Goal: Task Accomplishment & Management: Use online tool/utility

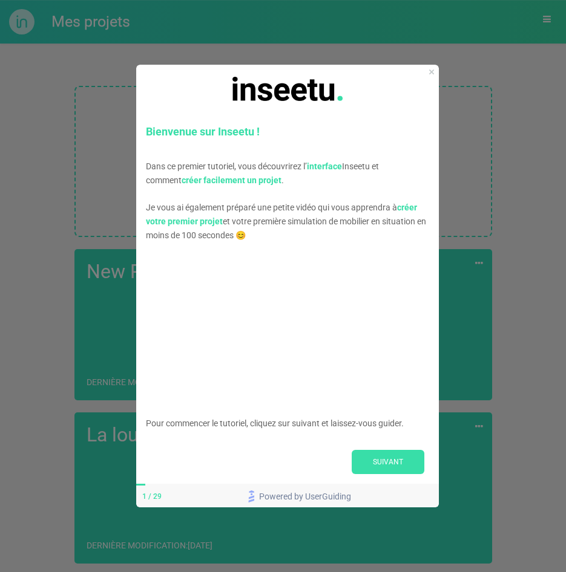
click at [427, 69] on div at bounding box center [287, 88] width 303 height 48
click at [426, 72] on div at bounding box center [287, 88] width 303 height 48
click at [385, 459] on button "SUIVANT" at bounding box center [388, 462] width 73 height 24
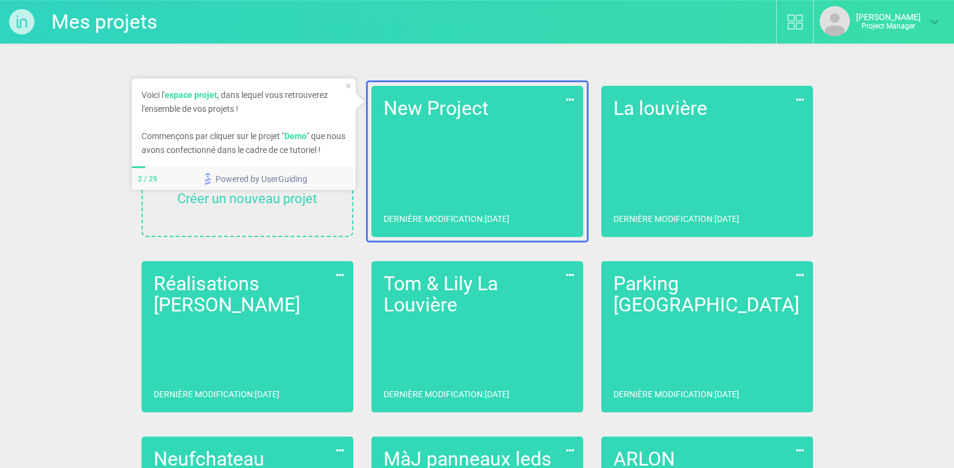
click at [345, 83] on icon "Close Preview" at bounding box center [347, 85] width 5 height 5
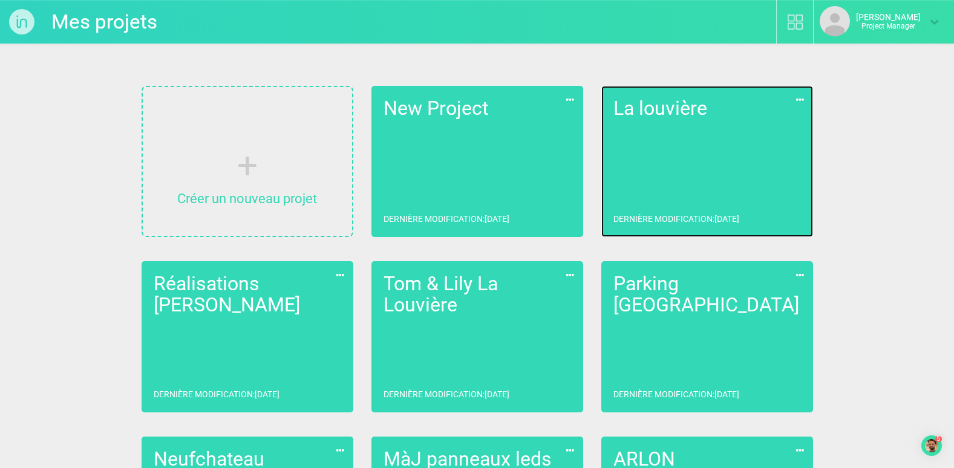
click at [644, 142] on link "La louvière Dernière modification : [DATE]" at bounding box center [707, 161] width 212 height 151
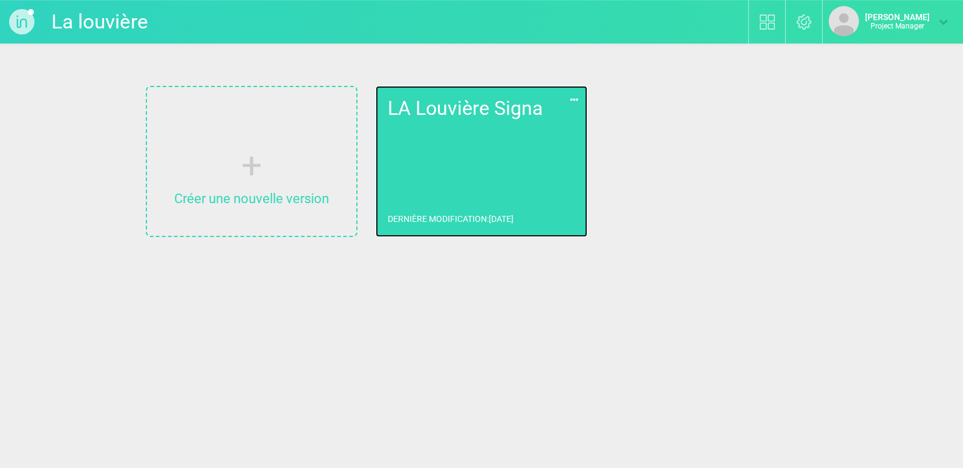
click at [512, 163] on link "LA Louvière Signa Dernière modification : [DATE]" at bounding box center [482, 161] width 212 height 151
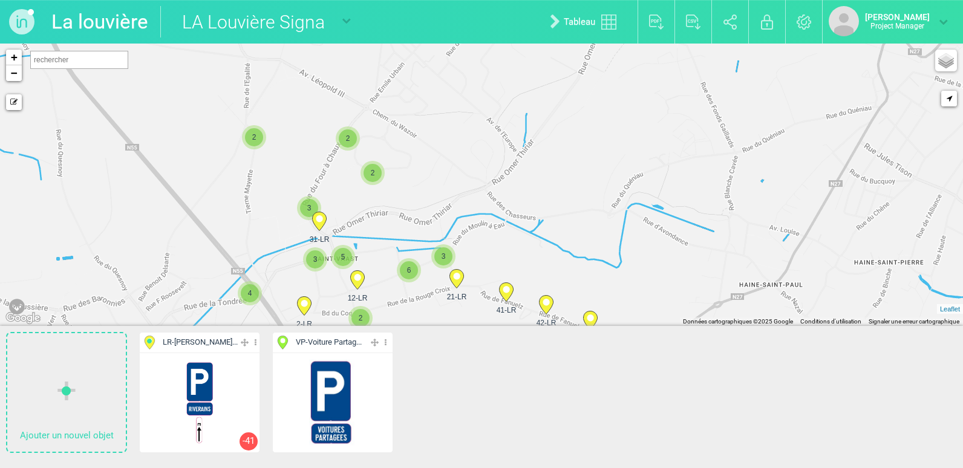
click at [456, 278] on circle at bounding box center [456, 276] width 7 height 7
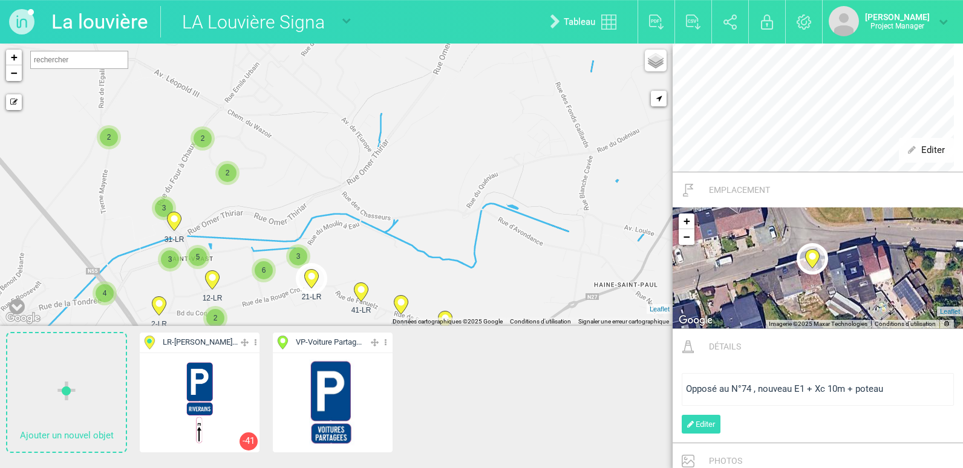
scroll to position [658, 0]
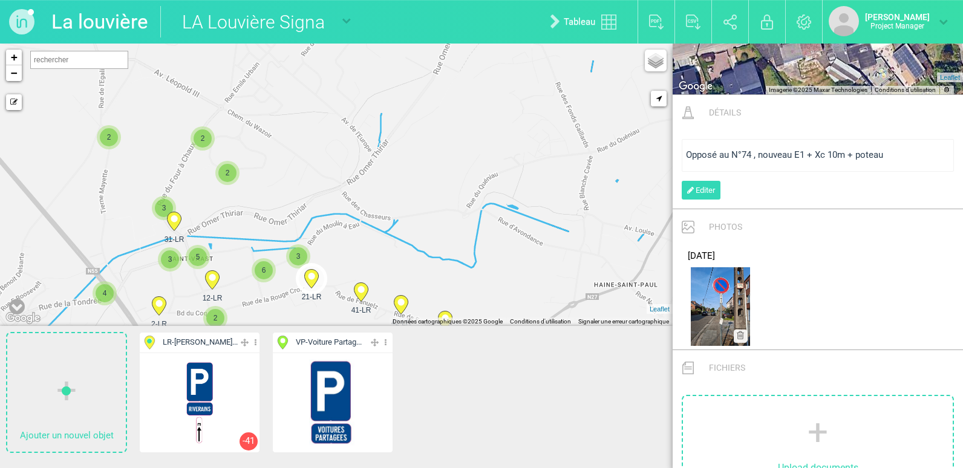
click at [223, 372] on div "Editer Cacher Aff. uniquement Dupliquer Supprimer -41" at bounding box center [200, 402] width 120 height 99
click at [197, 346] on span "LR - [PERSON_NAME]..." at bounding box center [200, 342] width 75 height 11
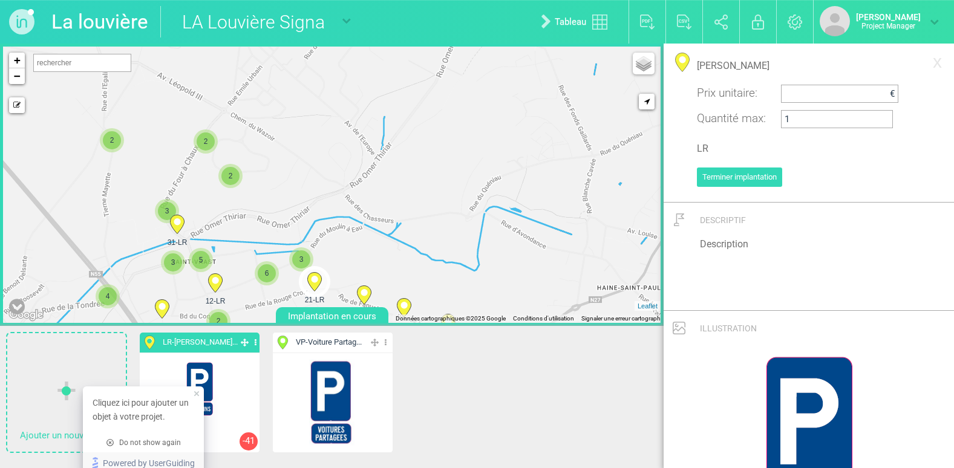
click at [62, 382] on div at bounding box center [66, 391] width 19 height 19
click at [197, 395] on icon "close tooltip" at bounding box center [196, 393] width 5 height 5
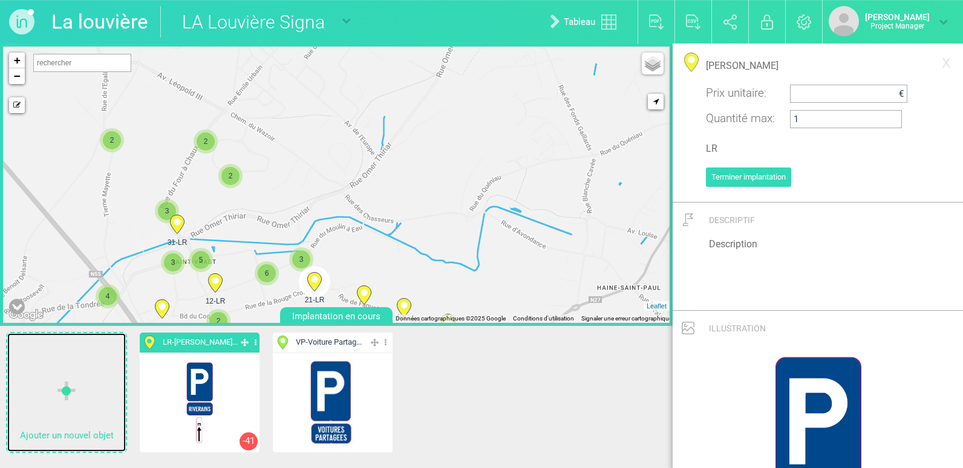
click at [47, 431] on p "Ajouter un nouvel objet" at bounding box center [66, 436] width 119 height 19
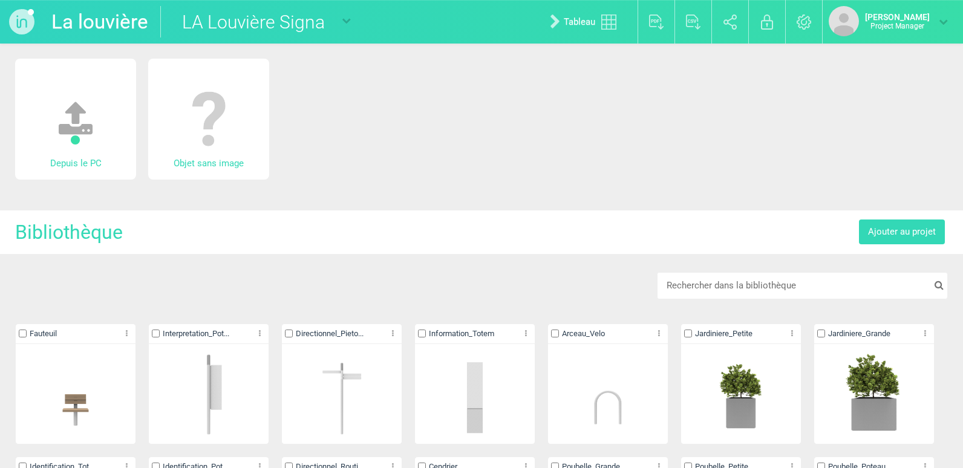
scroll to position [61, 0]
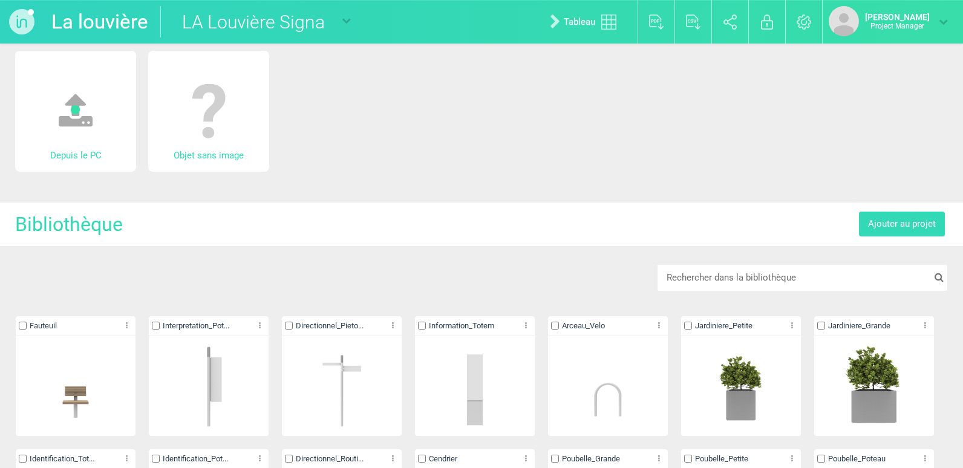
click at [207, 103] on img at bounding box center [208, 111] width 85 height 85
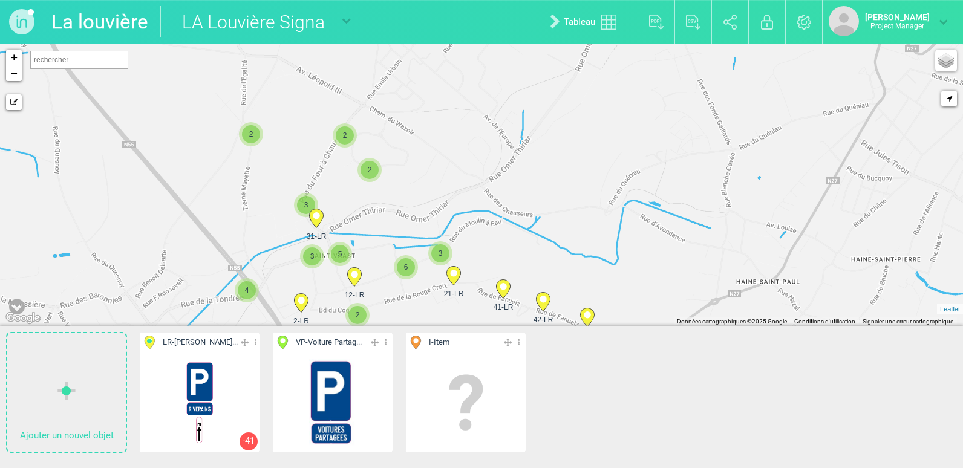
click at [442, 344] on span "I - Item" at bounding box center [439, 342] width 21 height 11
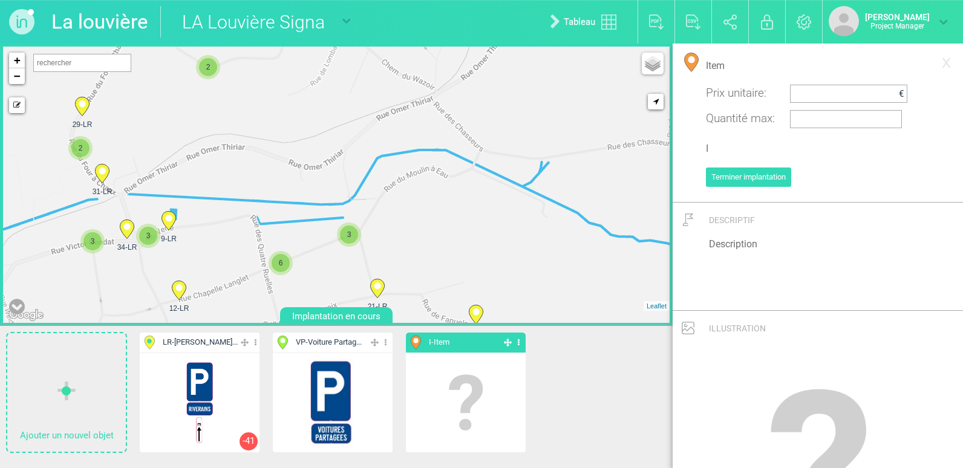
click at [520, 339] on icon at bounding box center [519, 343] width 8 height 14
click at [443, 406] on li "Aff. uniquement" at bounding box center [466, 404] width 120 height 19
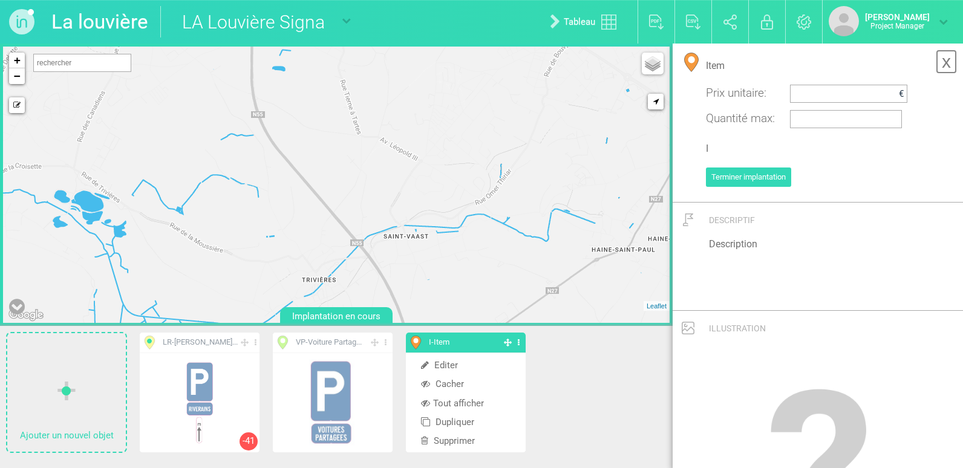
click at [943, 63] on link "x" at bounding box center [946, 62] width 21 height 24
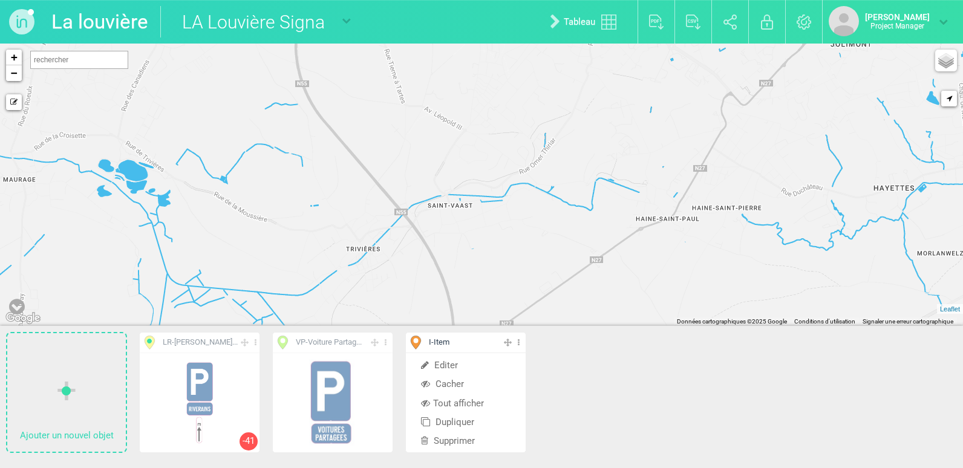
drag, startPoint x: 557, startPoint y: 203, endPoint x: 606, endPoint y: 176, distance: 56.6
click at [606, 176] on div "+ − Mode dessin Google Maps Roads Google Maps Terrain Google Maps Satellite Goo…" at bounding box center [481, 185] width 963 height 283
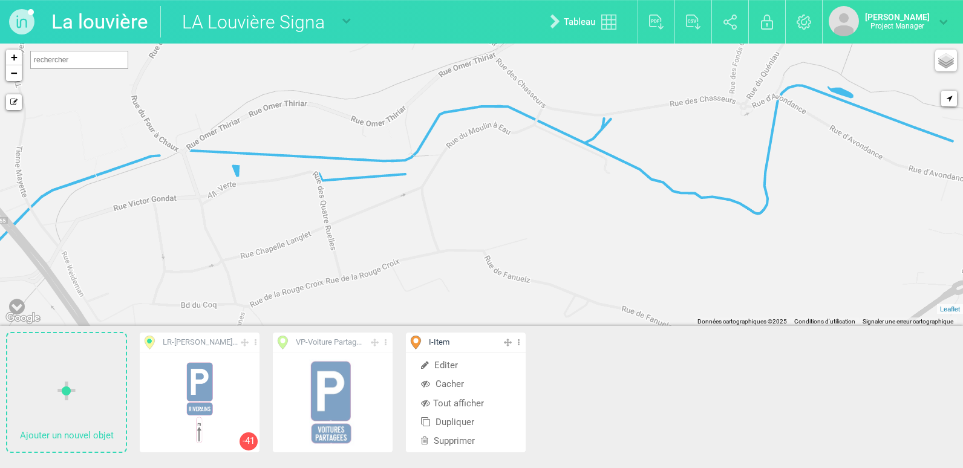
click at [519, 338] on icon at bounding box center [519, 343] width 8 height 14
click at [519, 344] on icon at bounding box center [519, 343] width 8 height 14
click at [462, 404] on li "Tout afficher" at bounding box center [466, 404] width 120 height 19
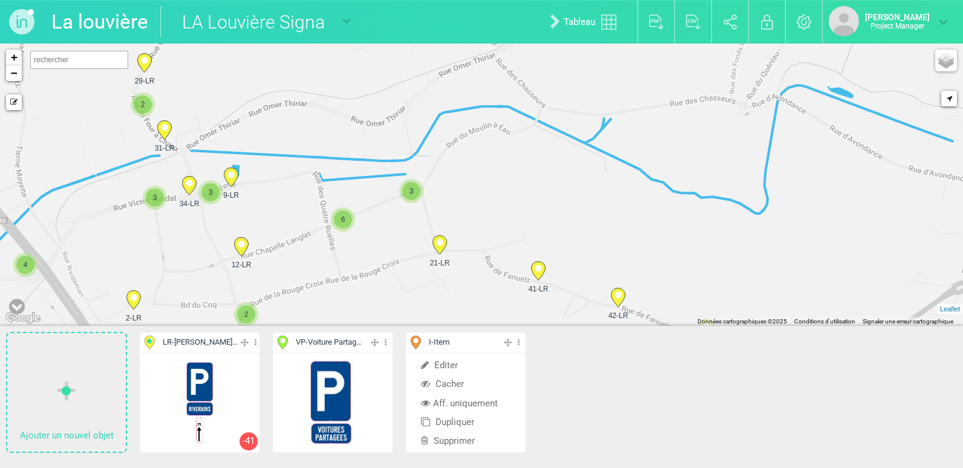
click at [440, 245] on circle at bounding box center [439, 242] width 7 height 7
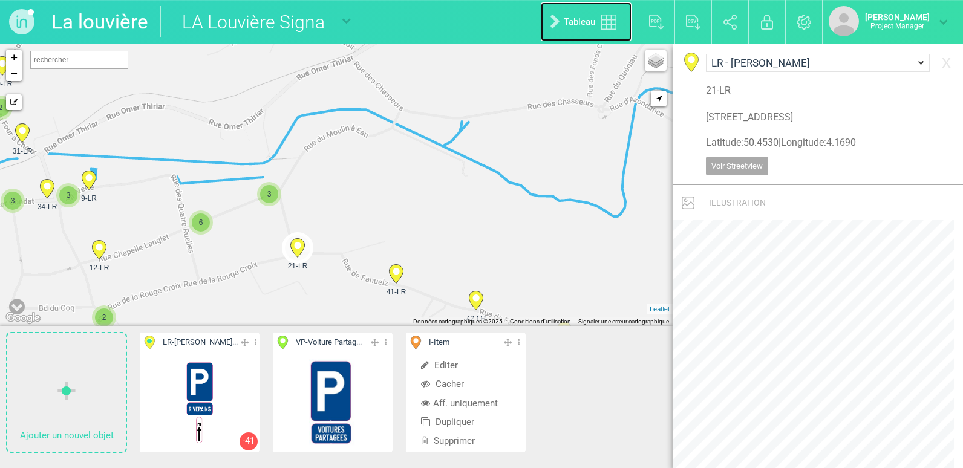
click at [572, 21] on link "Tableau" at bounding box center [586, 21] width 91 height 39
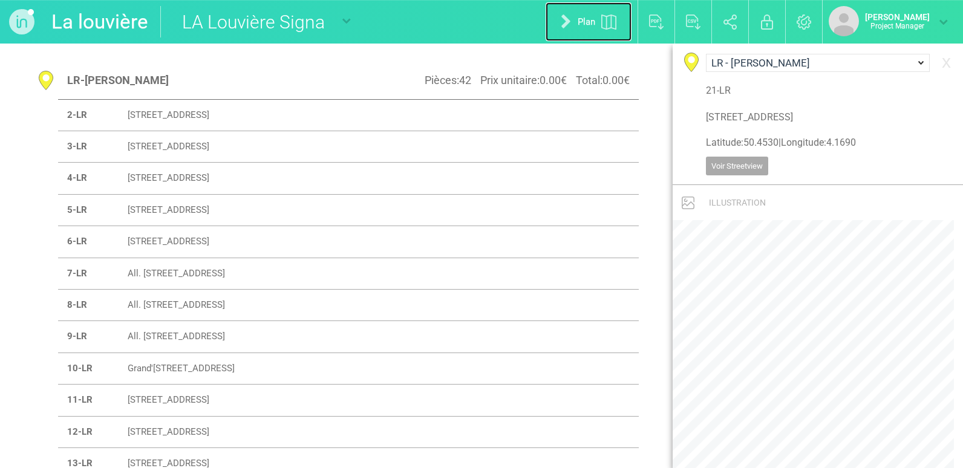
scroll to position [658, 0]
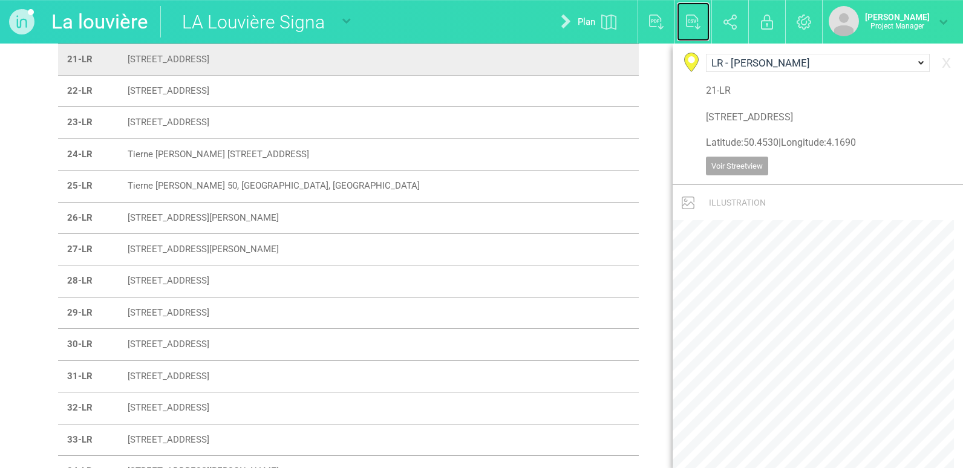
click at [686, 21] on img at bounding box center [693, 22] width 15 height 15
click at [601, 18] on img at bounding box center [608, 22] width 15 height 15
